Goal: Obtain resource: Download file/media

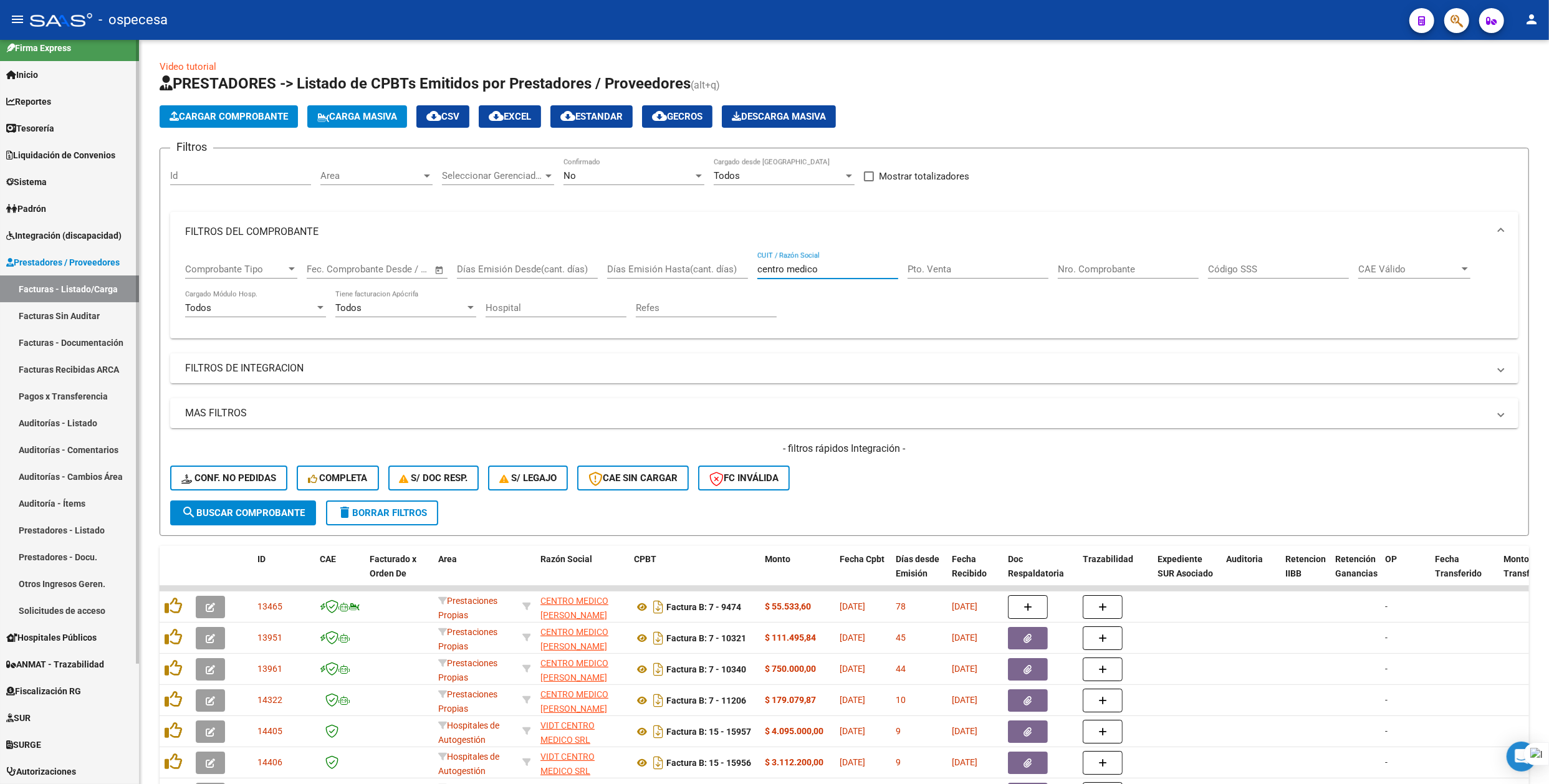
click at [82, 230] on span "Integración (discapacidad)" at bounding box center [64, 235] width 116 height 14
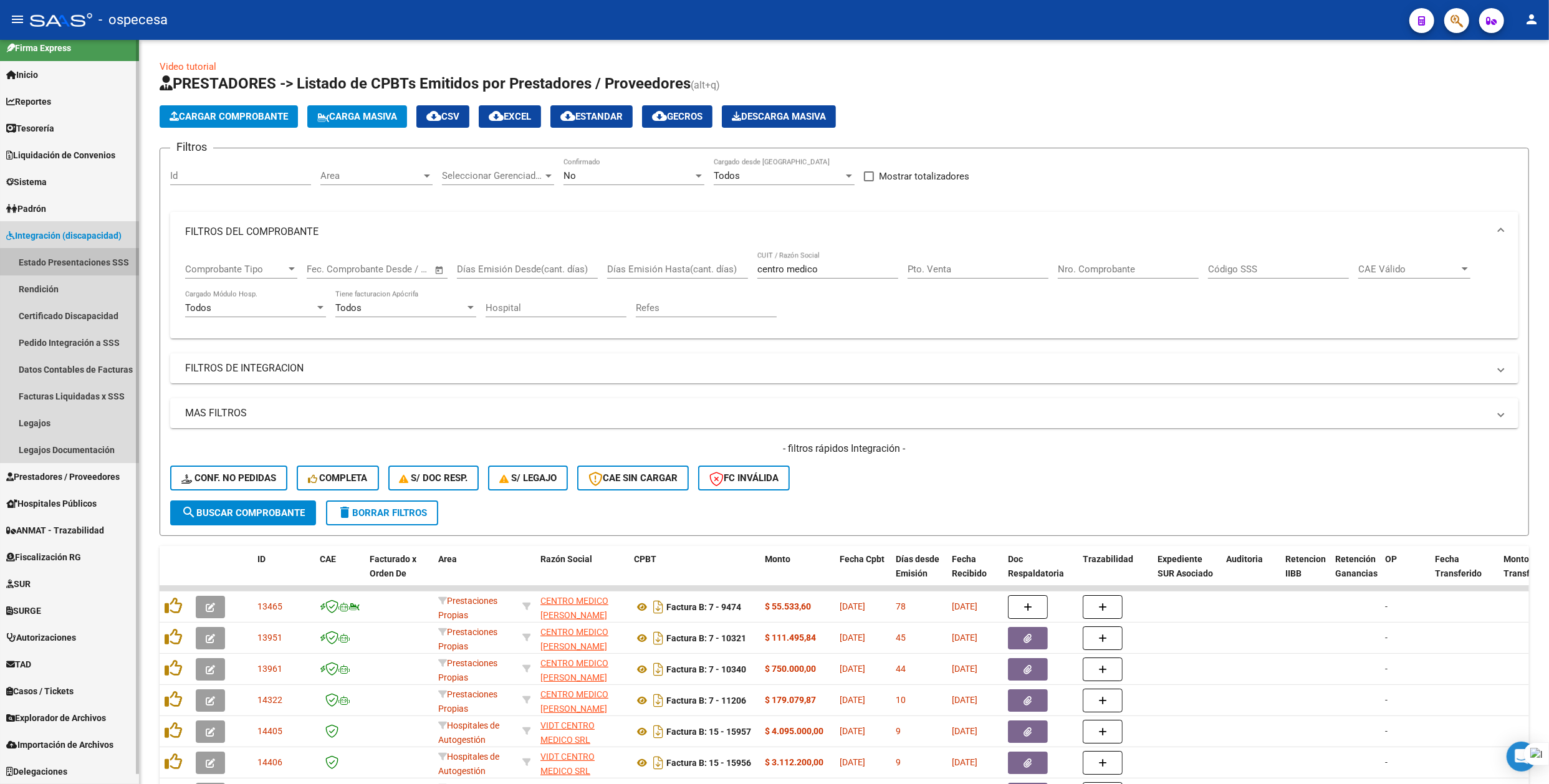
click at [83, 265] on link "Estado Presentaciones SSS" at bounding box center [69, 262] width 139 height 27
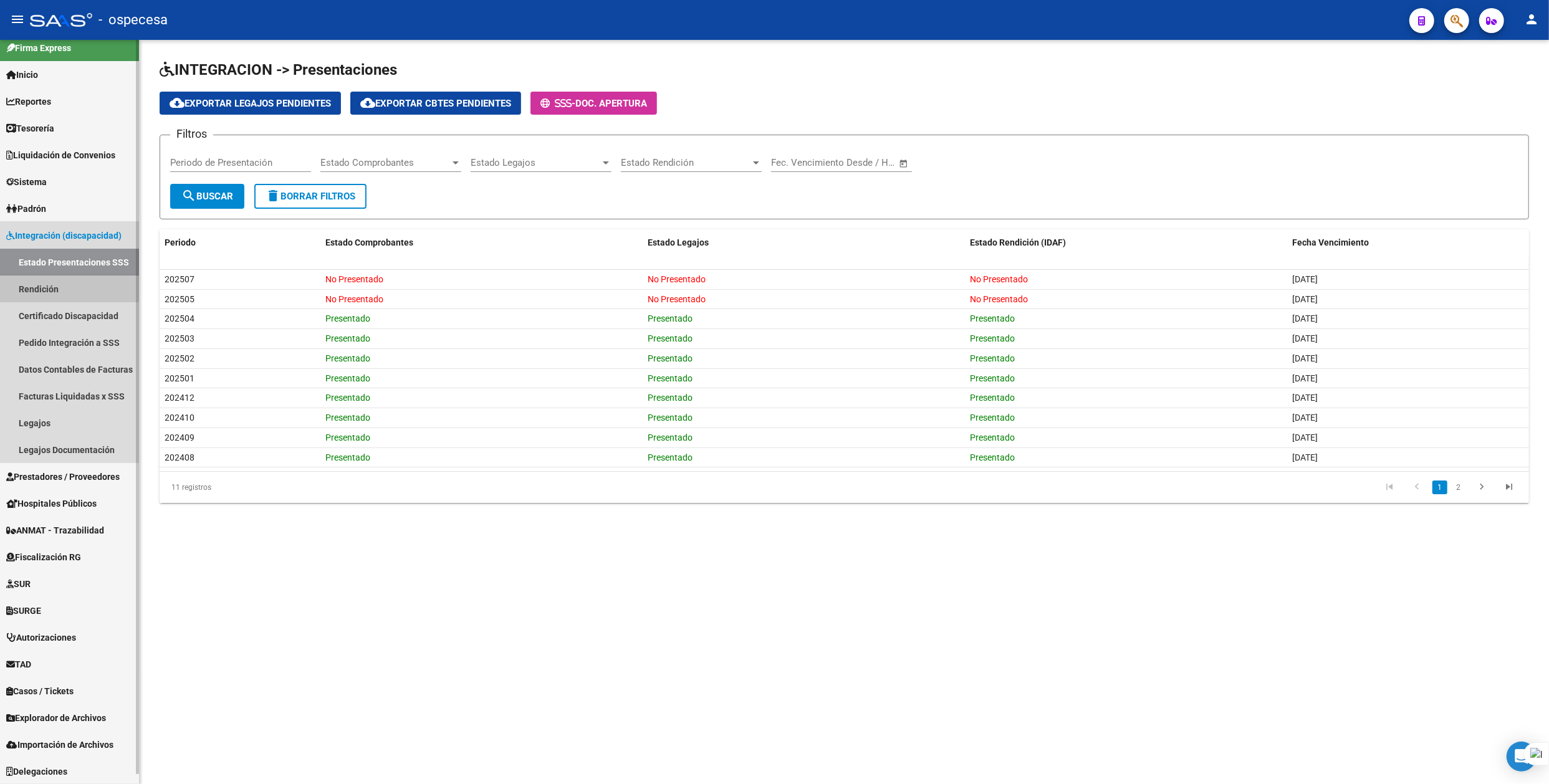
click at [67, 282] on link "Rendición" at bounding box center [69, 289] width 139 height 27
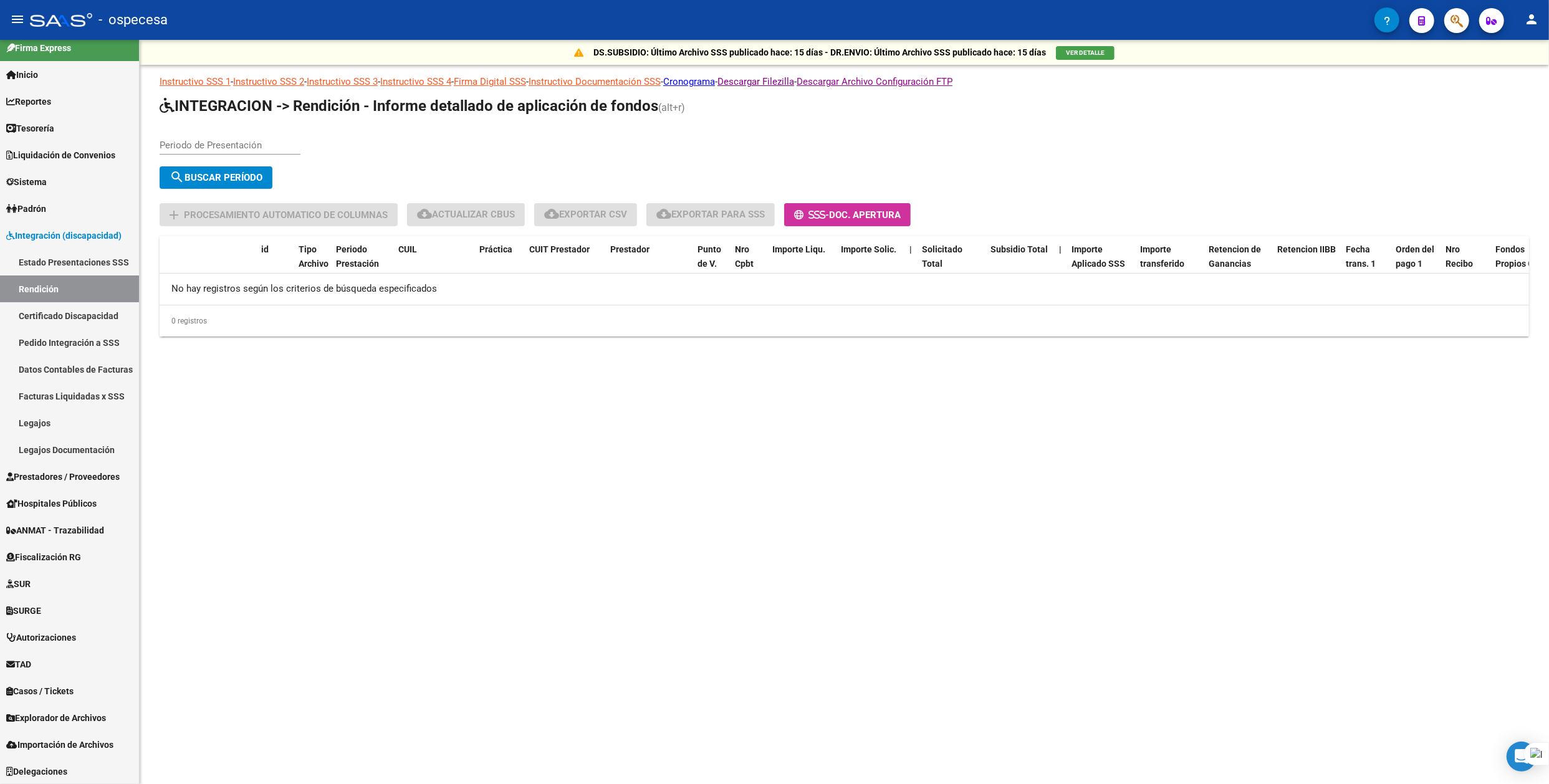
click at [256, 145] on input "Periodo de Presentación" at bounding box center [229, 145] width 141 height 11
type input "202507"
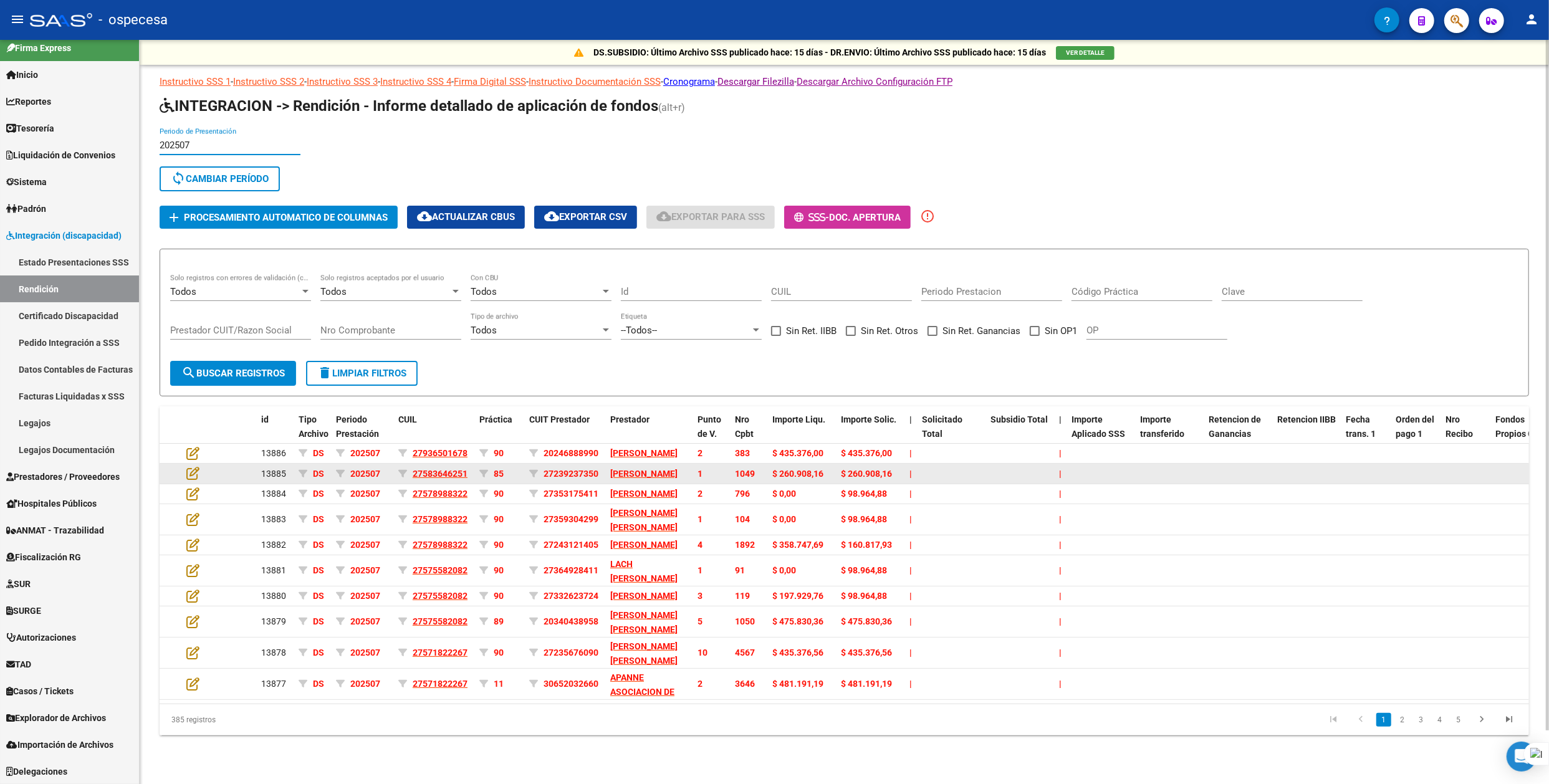
scroll to position [58, 0]
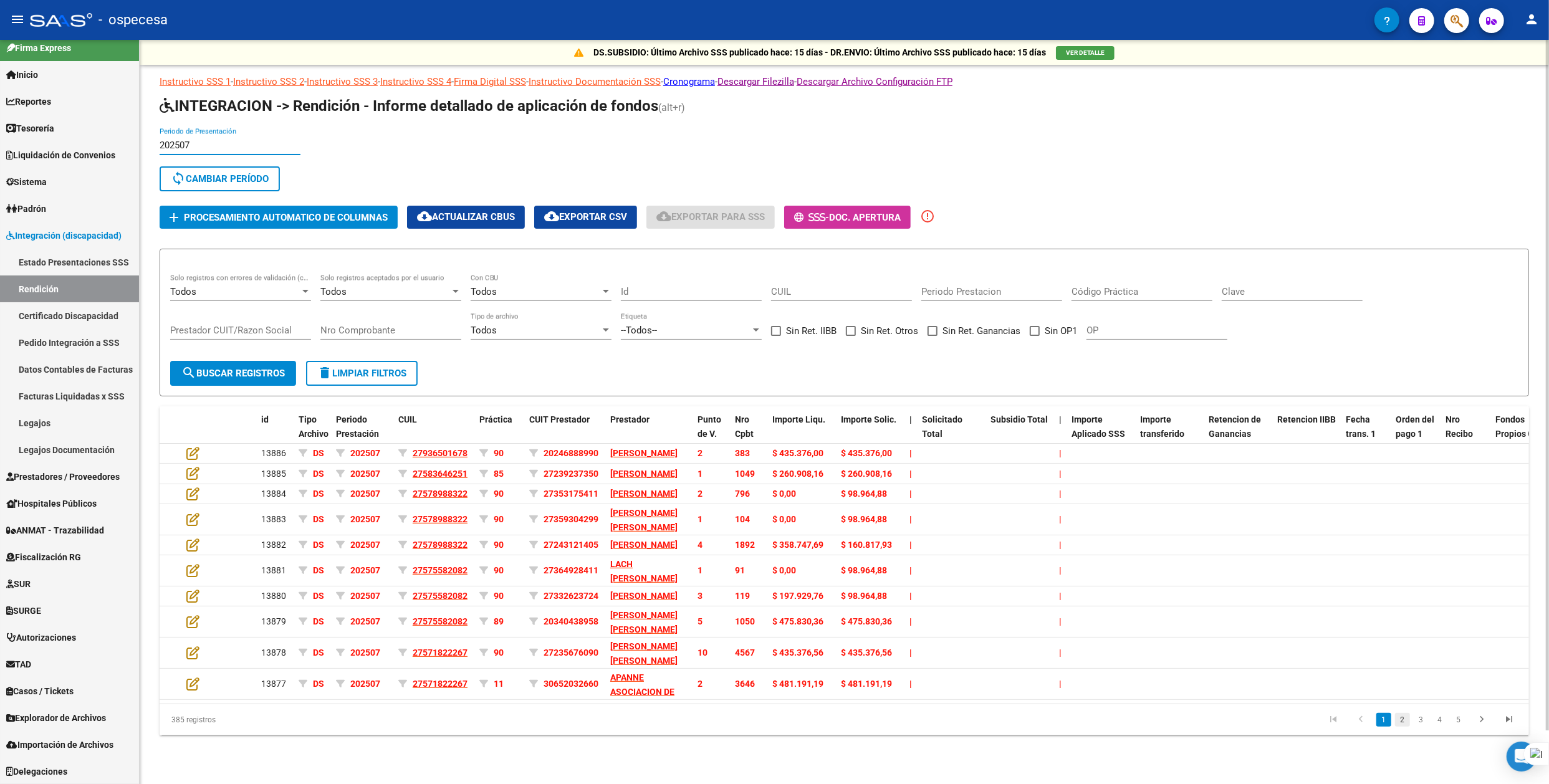
click at [1400, 727] on link "2" at bounding box center [1402, 719] width 15 height 14
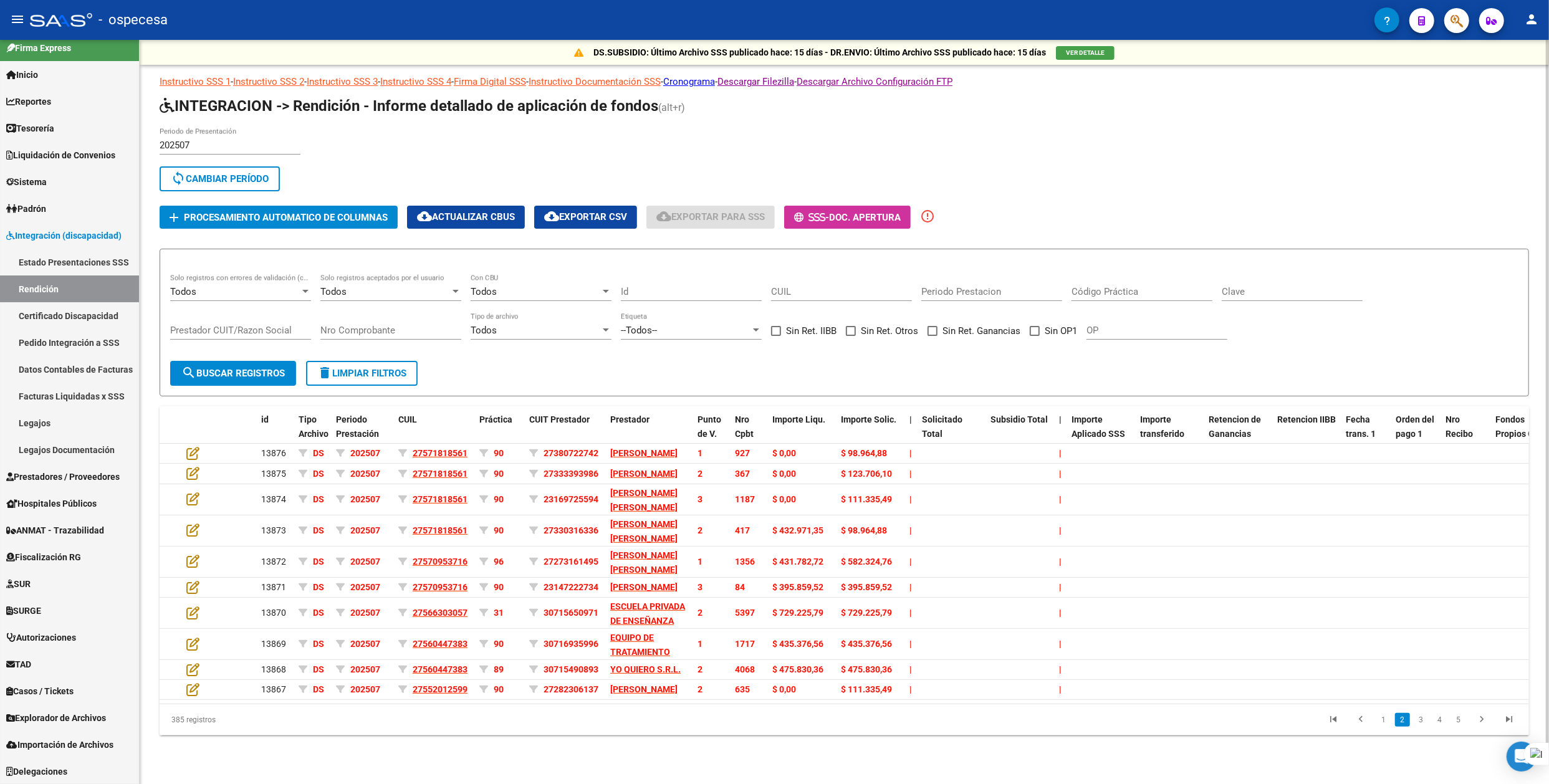
scroll to position [36, 0]
click at [1423, 727] on link "3" at bounding box center [1421, 719] width 15 height 14
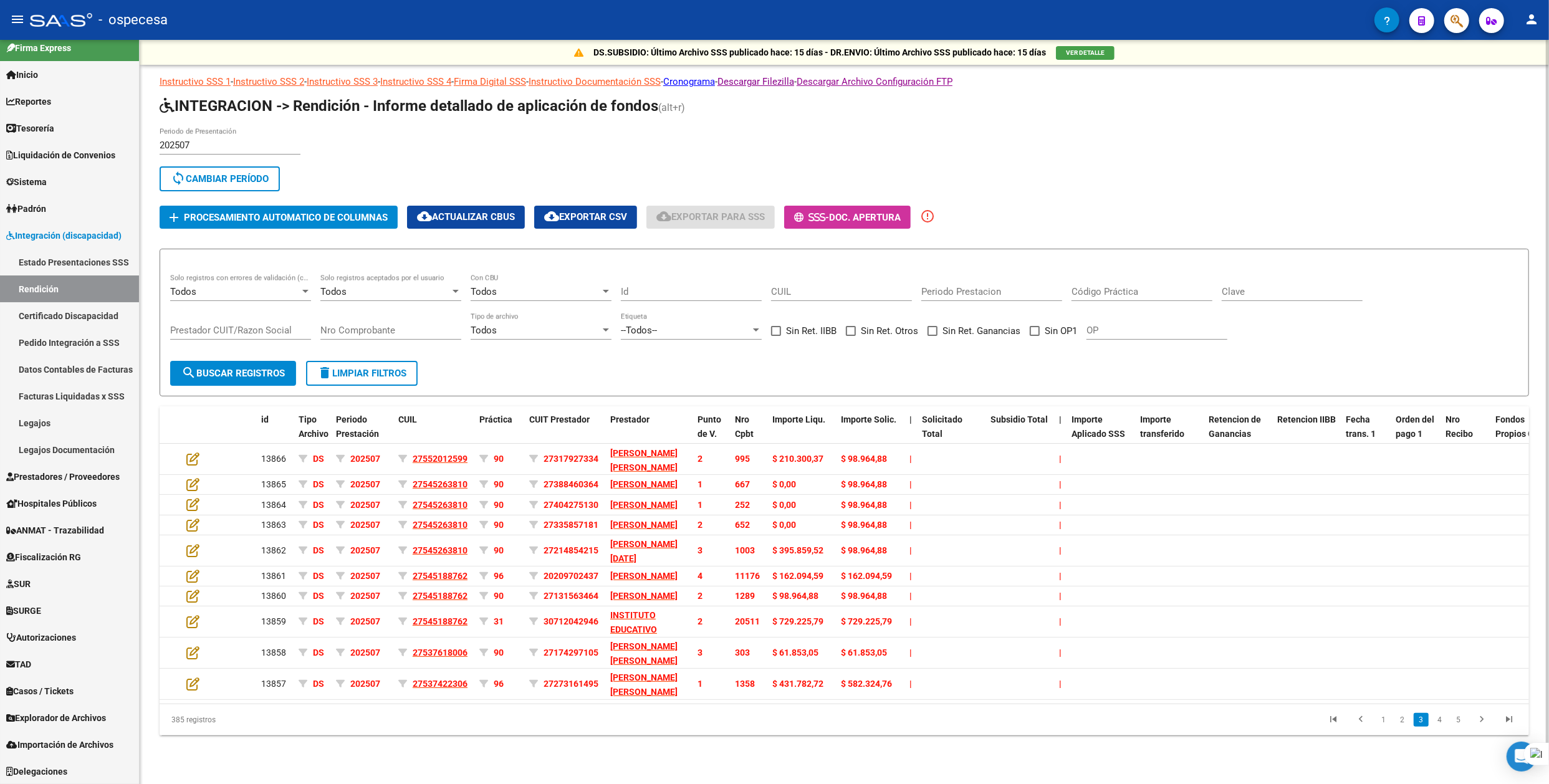
scroll to position [25, 0]
click at [1430, 727] on li "4" at bounding box center [1439, 719] width 18 height 22
click at [1438, 727] on link "4" at bounding box center [1439, 719] width 15 height 14
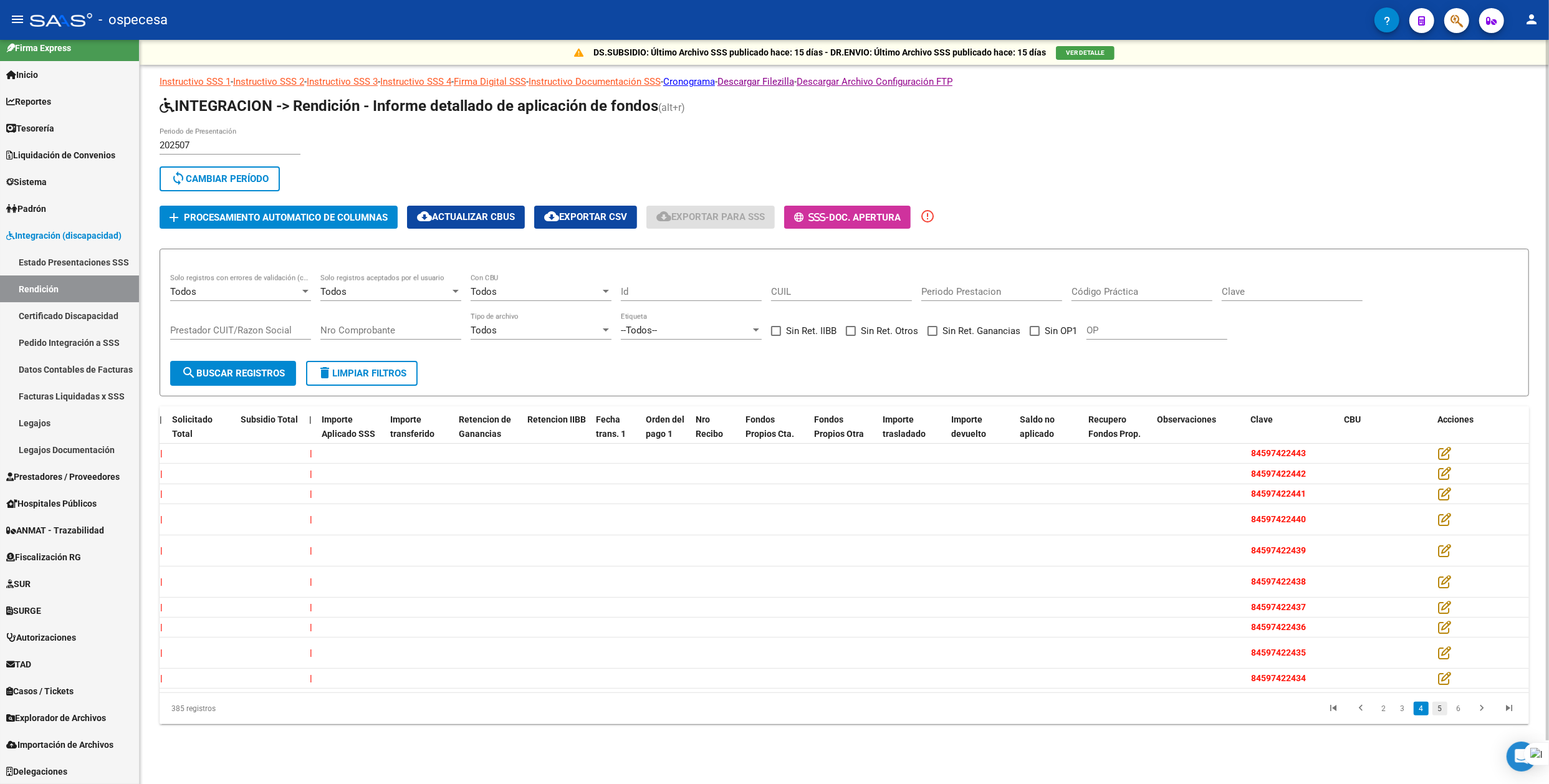
scroll to position [47, 0]
click at [1440, 715] on link "5" at bounding box center [1439, 708] width 15 height 14
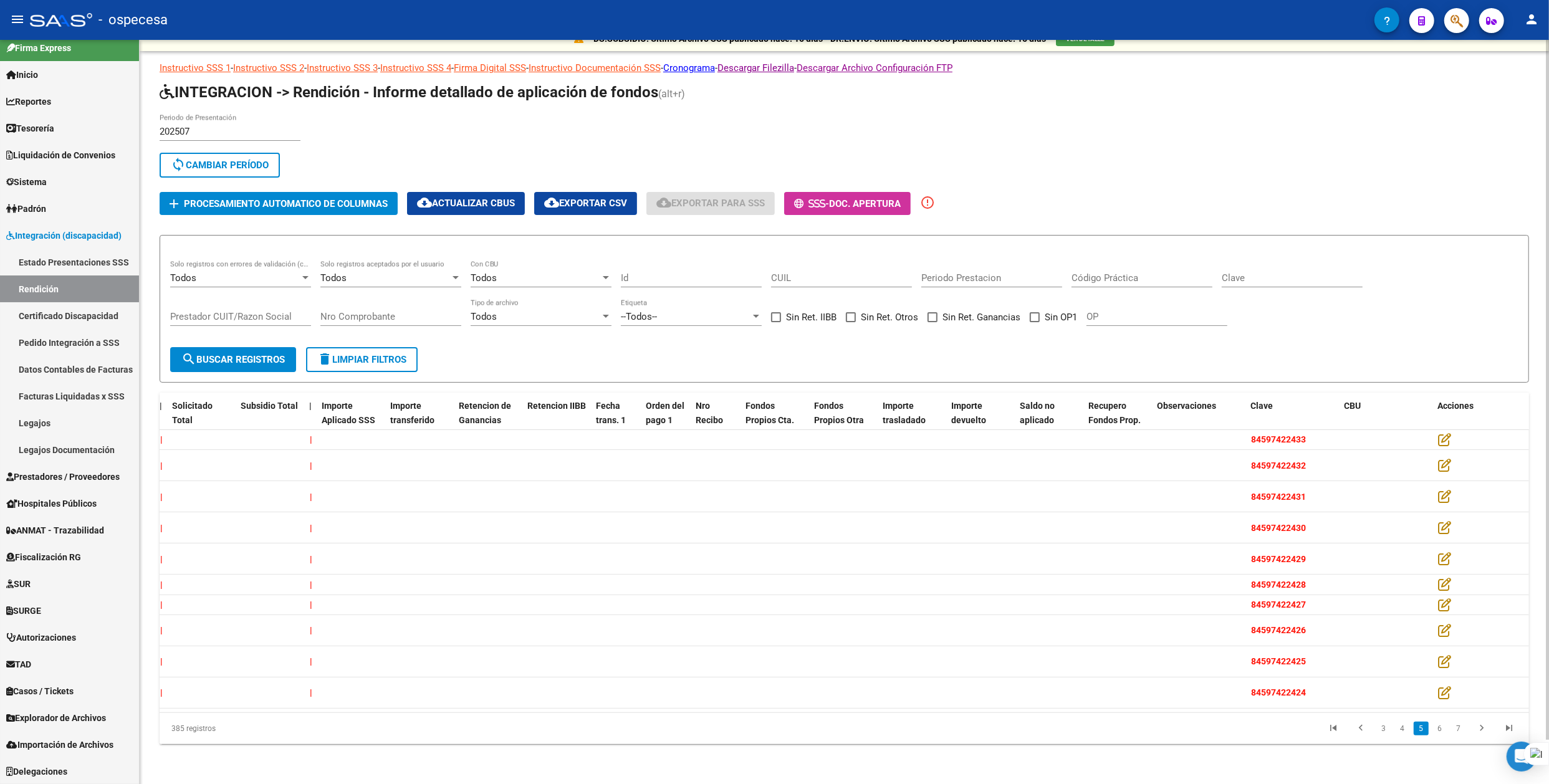
click at [1449, 727] on li "7" at bounding box center [1457, 728] width 18 height 22
click at [1445, 727] on link "6" at bounding box center [1439, 728] width 15 height 14
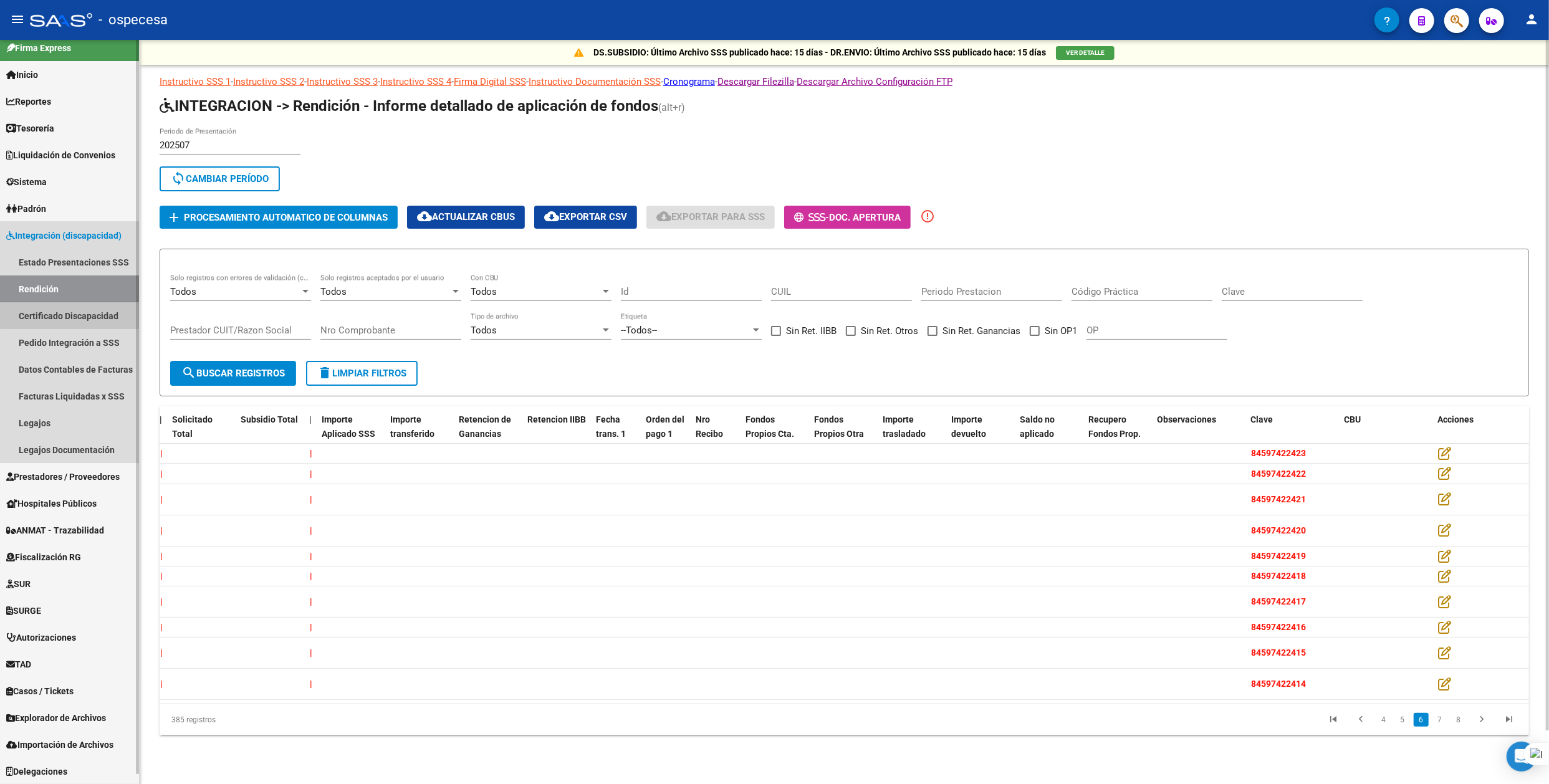
click at [88, 313] on link "Certificado Discapacidad" at bounding box center [69, 316] width 139 height 27
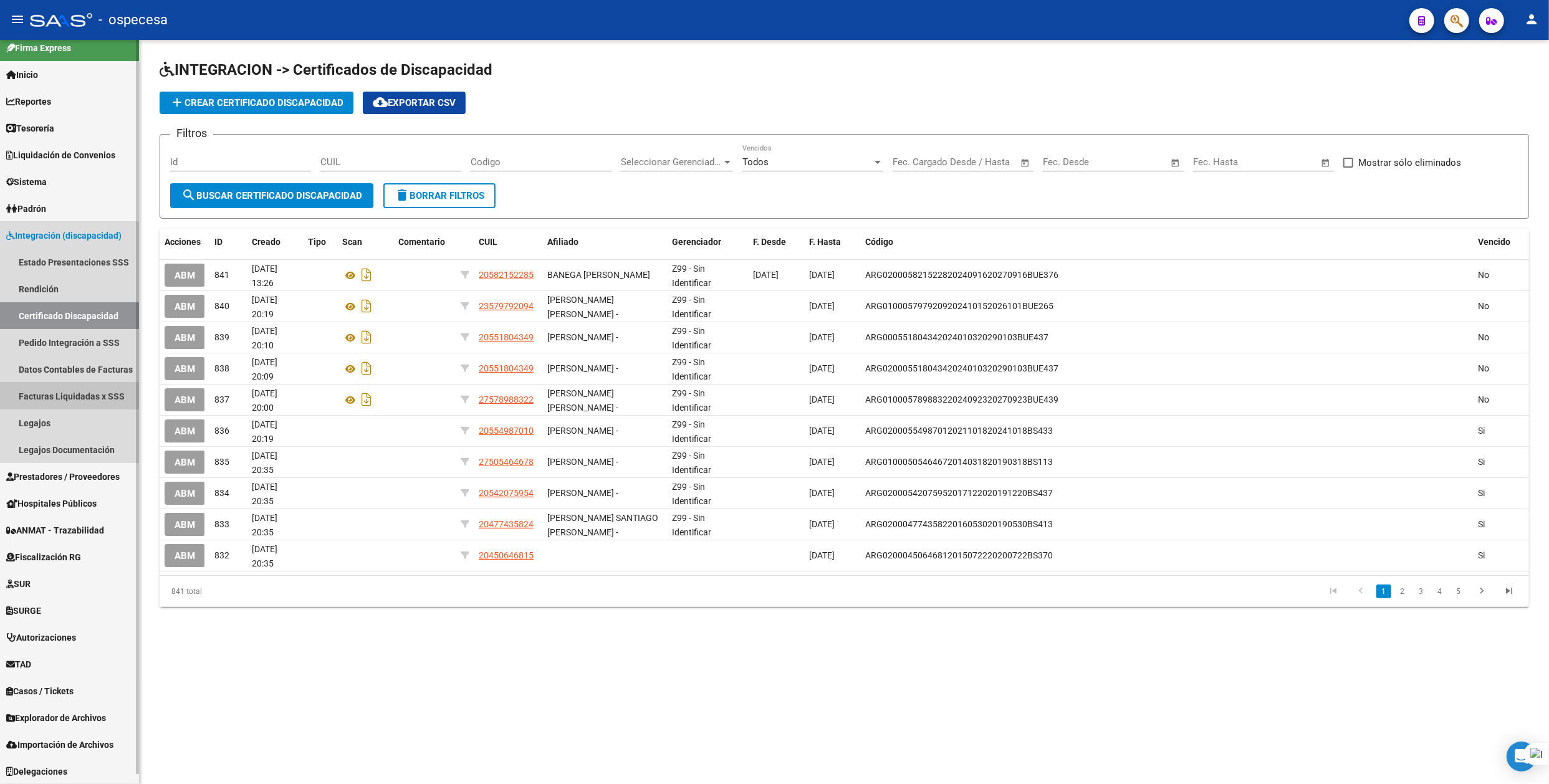
click at [61, 389] on link "Facturas Liquidadas x SSS" at bounding box center [69, 396] width 139 height 27
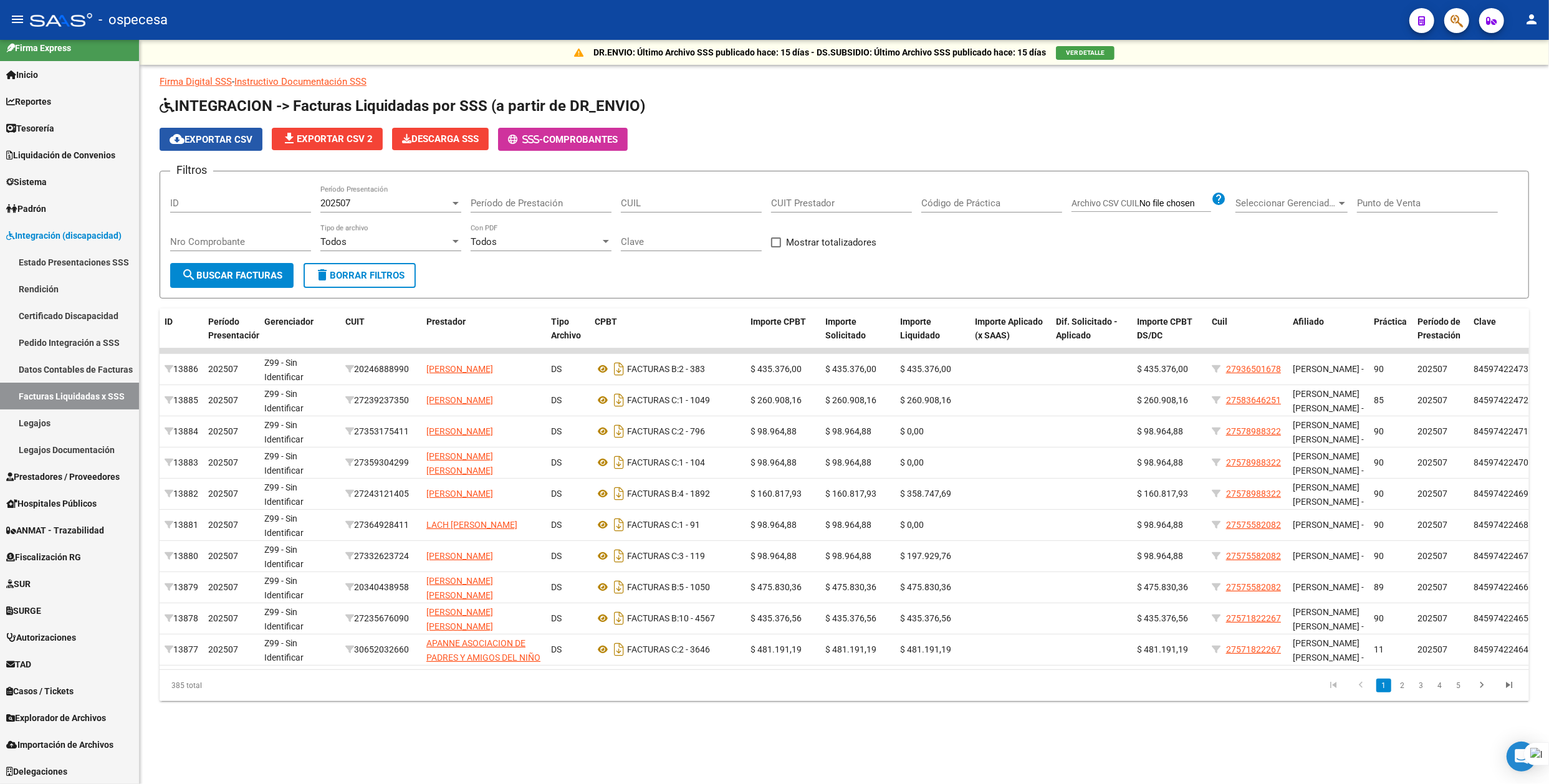
click at [239, 145] on button "cloud_download Exportar CSV" at bounding box center [210, 139] width 103 height 23
